Goal: Information Seeking & Learning: Learn about a topic

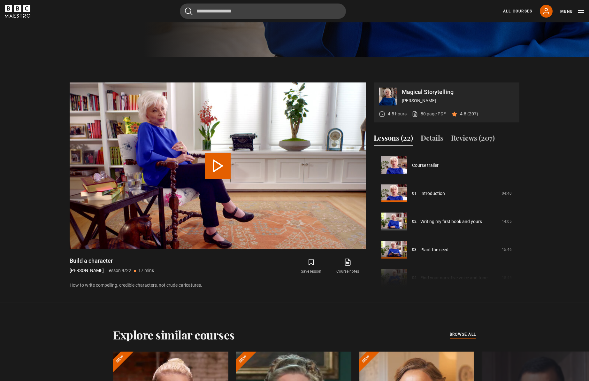
scroll to position [335, 0]
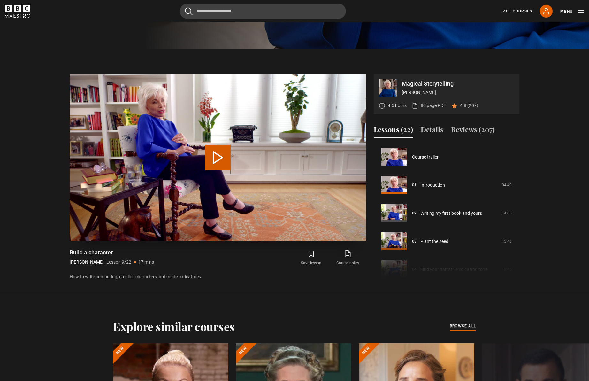
click at [215, 159] on button "Play Lesson Build a character" at bounding box center [218, 158] width 26 height 26
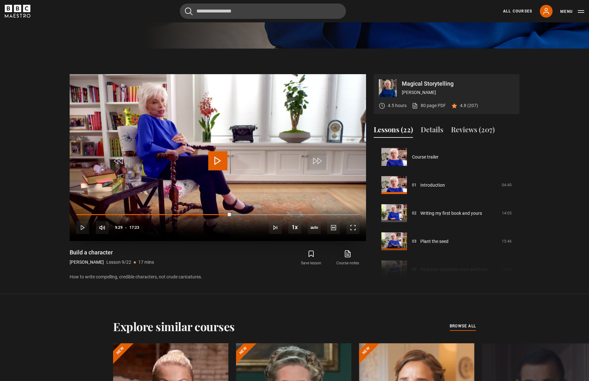
scroll to position [334, 0]
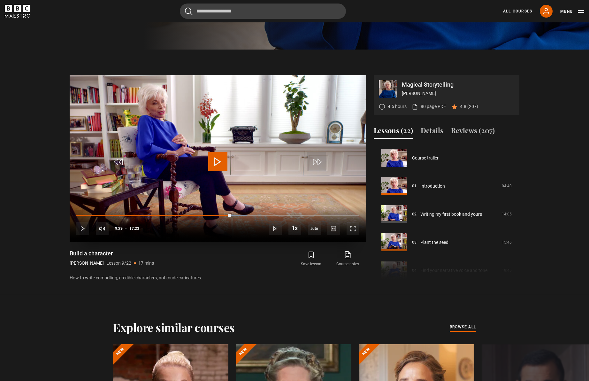
click at [202, 216] on div "10s Skip Back 10 seconds Play 10s Skip Forward 10 seconds Loaded : 60.40% 07:46…" at bounding box center [218, 223] width 296 height 35
click at [202, 216] on div "07:42" at bounding box center [202, 215] width 1 height 2
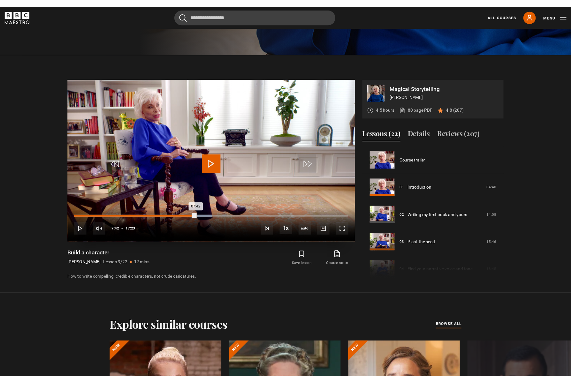
scroll to position [335, 0]
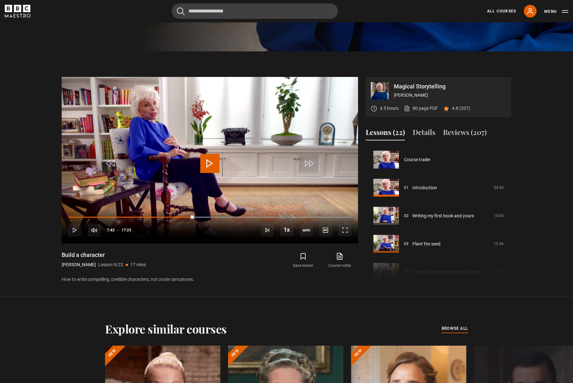
click at [382, 113] on section "Magical Storytelling [PERSON_NAME] 4.5 hours 80 page PDF (opens in new tab) 4.8…" at bounding box center [286, 173] width 573 height 245
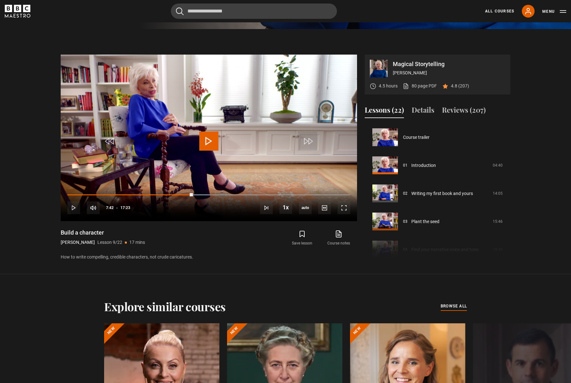
scroll to position [340, 0]
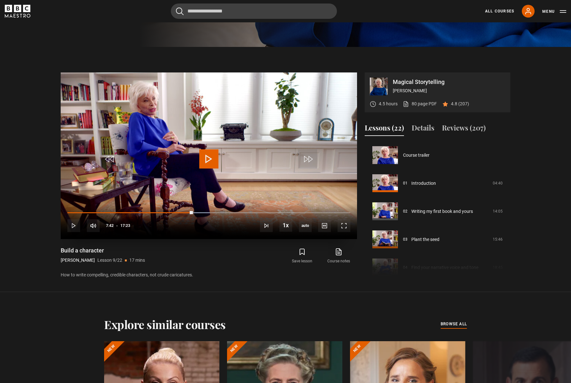
click at [210, 155] on span "Video Player" at bounding box center [208, 158] width 19 height 19
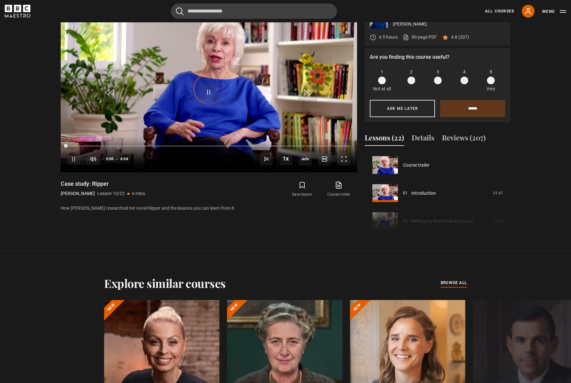
scroll to position [253, 0]
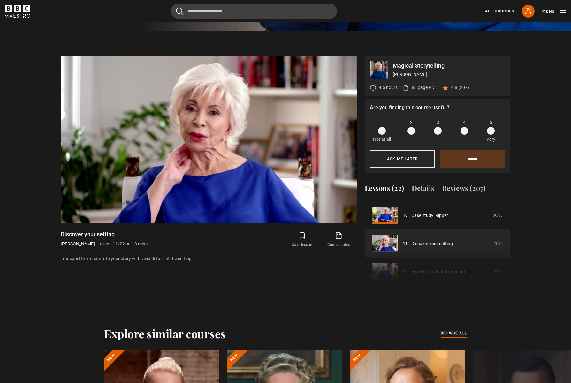
scroll to position [351, 0]
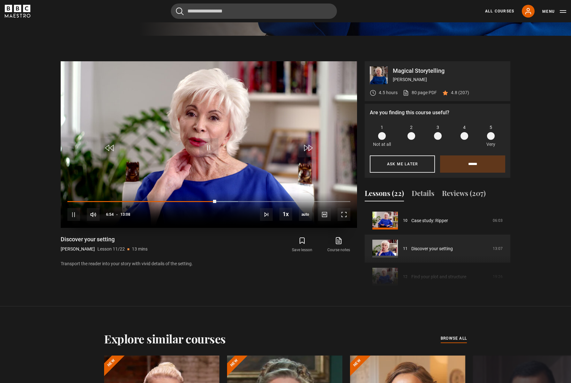
click at [177, 166] on video "Video Player" at bounding box center [209, 144] width 296 height 167
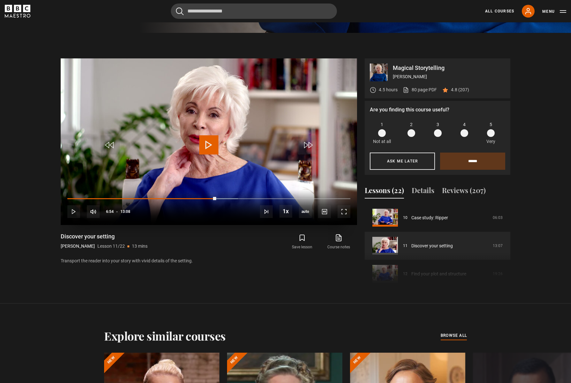
scroll to position [352, 0]
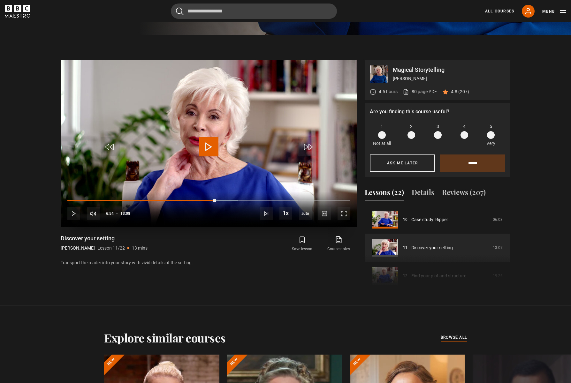
click at [175, 161] on video "Video Player" at bounding box center [209, 143] width 296 height 167
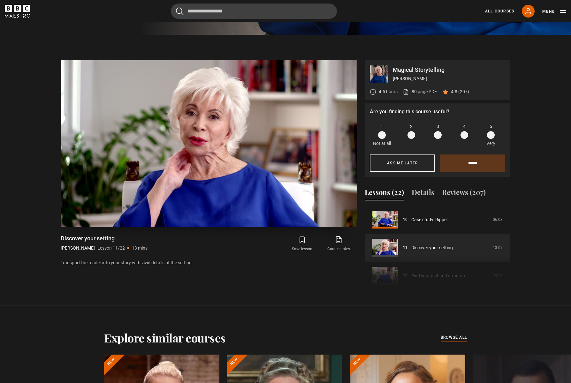
click at [175, 161] on video "Video Player" at bounding box center [209, 143] width 296 height 167
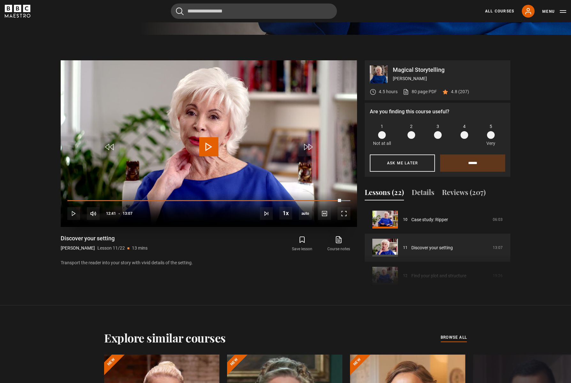
click at [175, 161] on video "Video Player" at bounding box center [209, 143] width 296 height 167
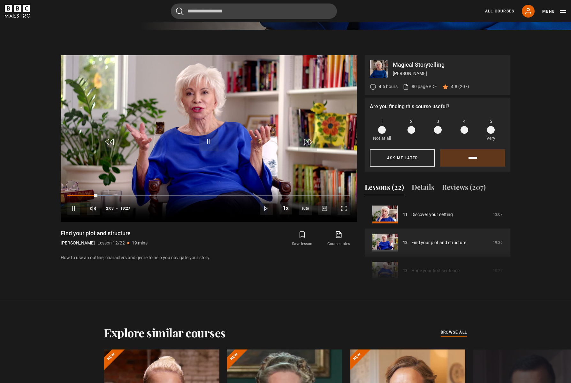
scroll to position [356, 0]
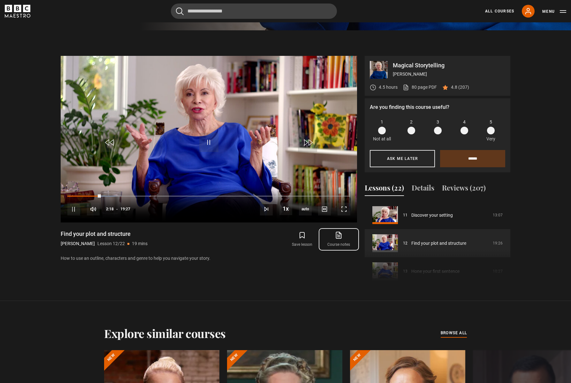
click at [340, 237] on icon at bounding box center [340, 234] width 4 height 5
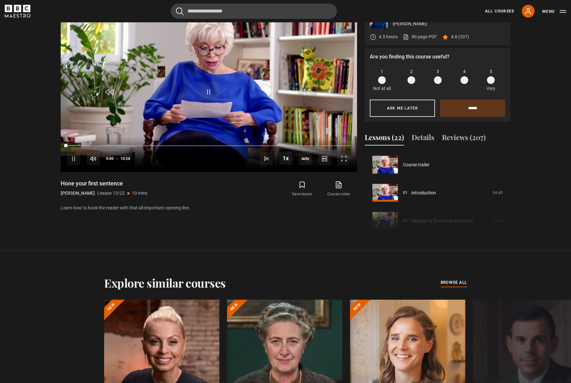
scroll to position [337, 0]
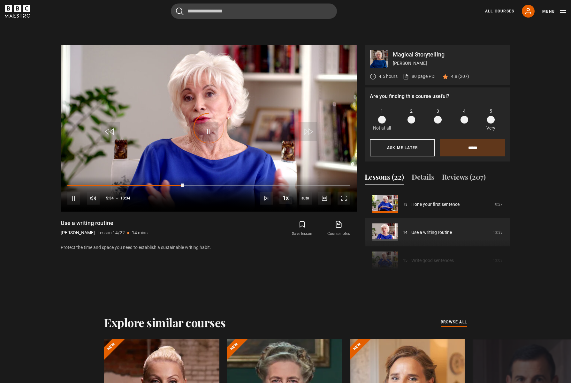
scroll to position [367, 0]
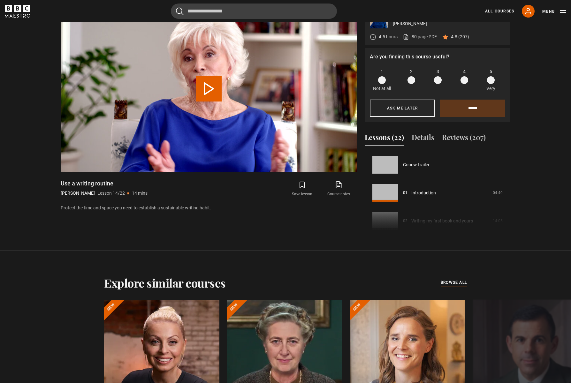
scroll to position [365, 0]
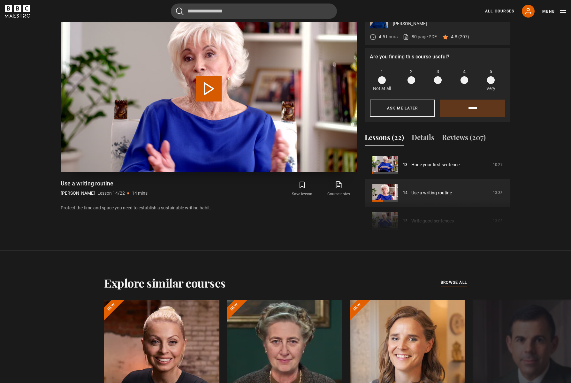
click at [212, 90] on button "Play Lesson Use a writing routine" at bounding box center [209, 89] width 26 height 26
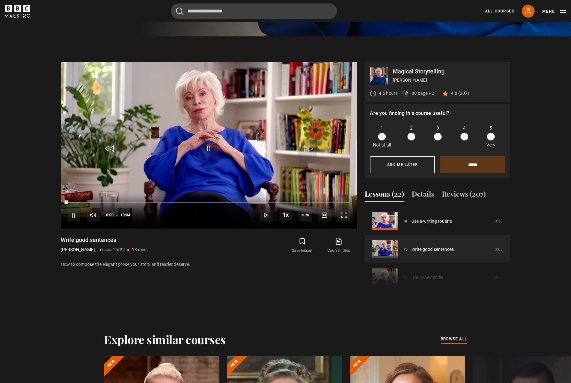
scroll to position [349, 0]
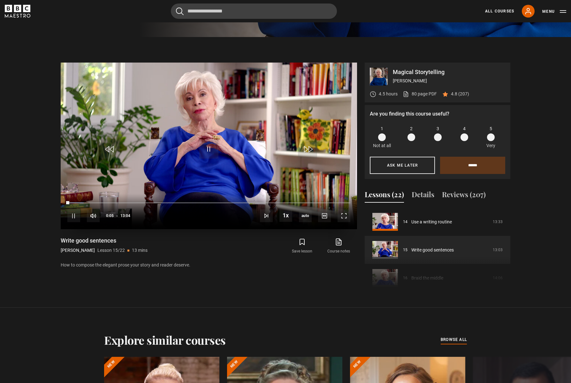
click at [228, 131] on video "Video Player" at bounding box center [209, 146] width 296 height 167
